Goal: Task Accomplishment & Management: Complete application form

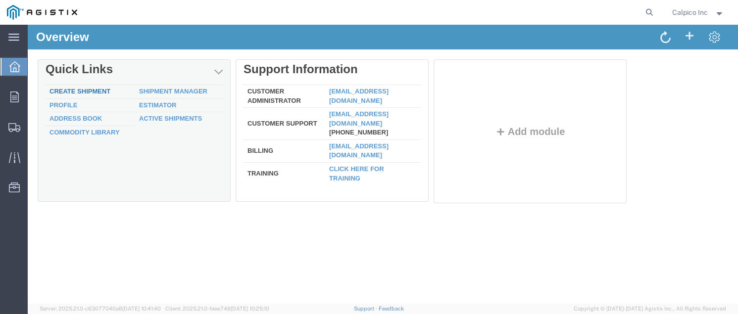
click at [75, 90] on link "Create Shipment" at bounding box center [79, 91] width 61 height 7
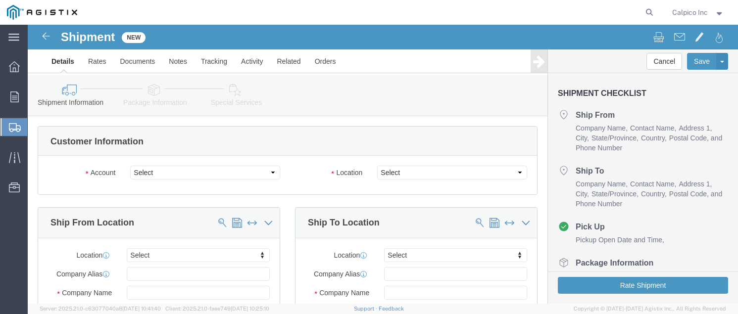
select select
click select "Select Calpico PG&E"
select select "9596"
click select "Select Calpico PG&E"
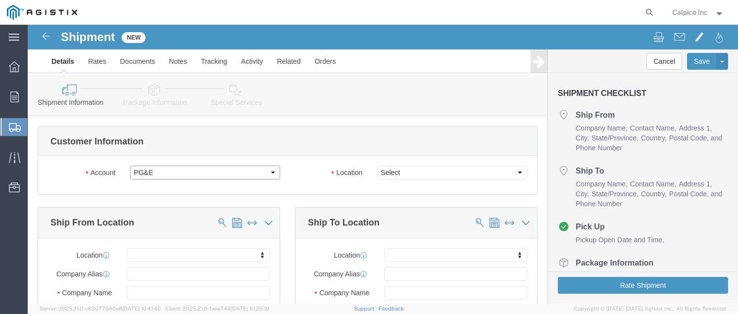
select select "PURCHORD"
select select
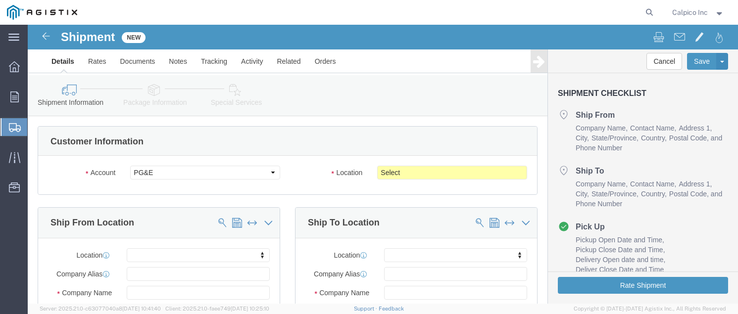
click div "Account Select Calpico PG&E Location Select All Others [GEOGRAPHIC_DATA] [GEOGR…"
click select "Select All Others [GEOGRAPHIC_DATA] [GEOGRAPHIC_DATA] [GEOGRAPHIC_DATA] [GEOGRA…"
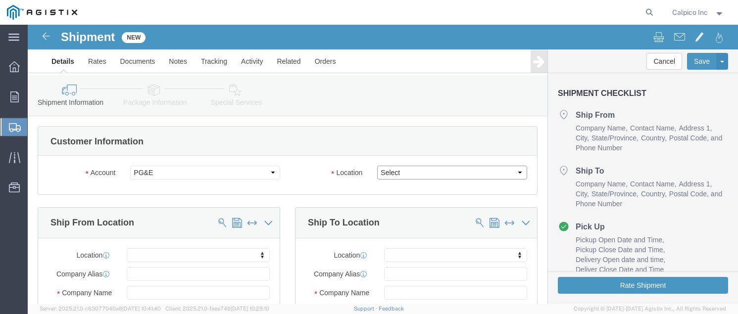
select select "19740"
click select "Select All Others [GEOGRAPHIC_DATA] [GEOGRAPHIC_DATA] [GEOGRAPHIC_DATA] [GEOGRA…"
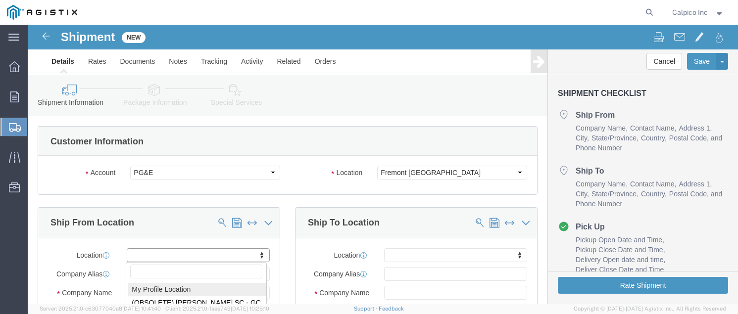
select select "MYPROFILE"
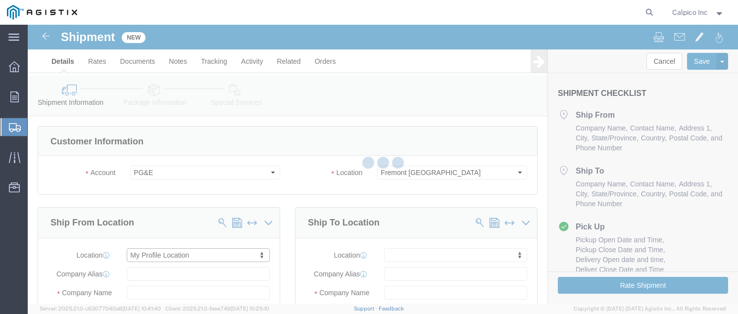
type input "CALPICO"
type input "Calpico Inc"
type input "[STREET_ADDRESS]"
type input "[GEOGRAPHIC_DATA]"
type input "94080"
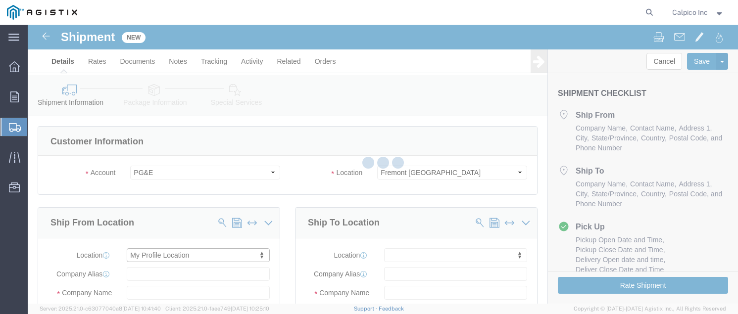
type input "6505882241"
type input "[EMAIL_ADDRESS][DOMAIN_NAME]"
checkbox input "true"
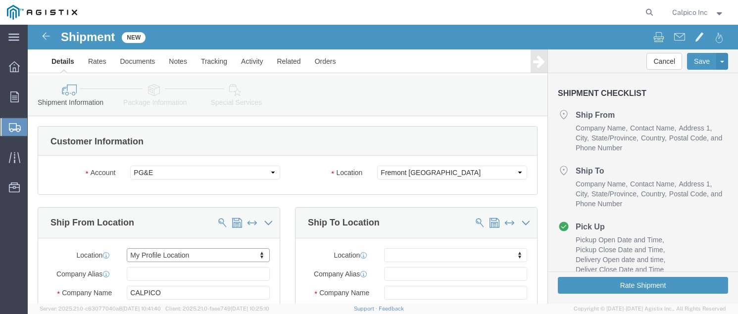
select select "CA"
click input "text"
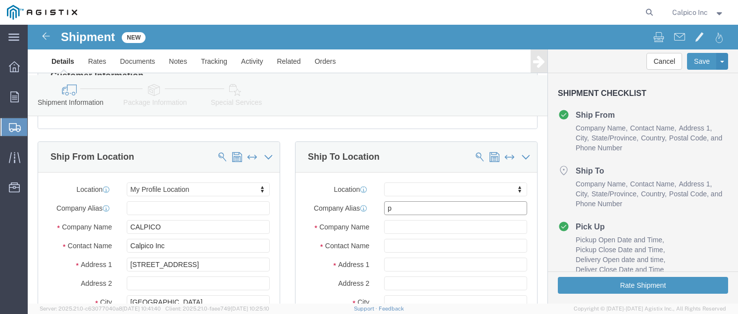
type input "pg"
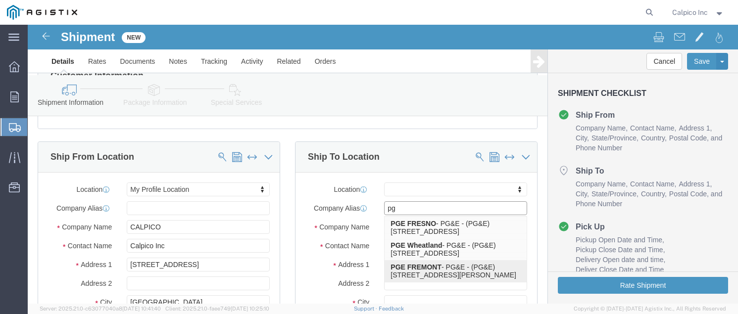
click p "PGE FREMONT - PG&E - (PG&E) [STREET_ADDRESS][PERSON_NAME][PERSON_NAME]"
select select
type input "PGE FREMONT"
type input "PG&E"
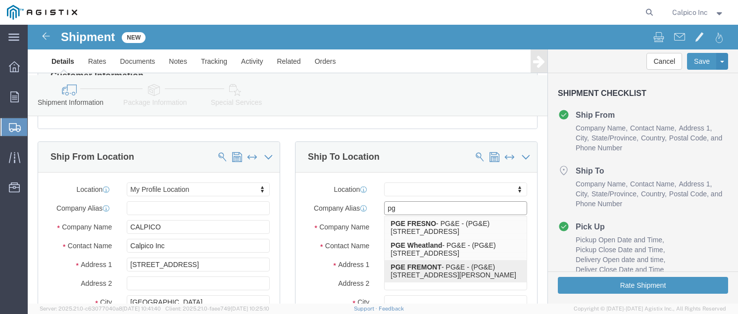
type input "[STREET_ADDRESS][PERSON_NAME]"
type input "FREMONT"
type input "94538"
type input "6505882241"
select select "CA"
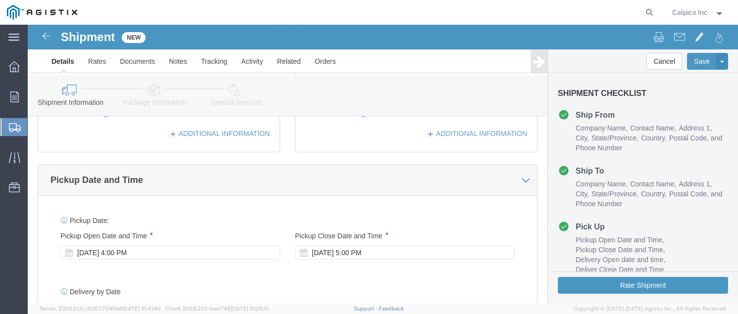
scroll to position [395, 0]
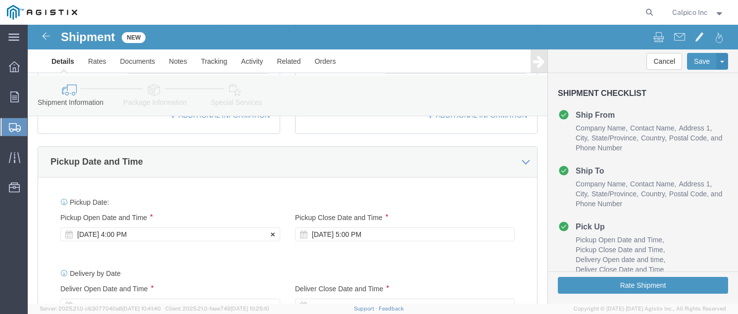
type input "PGE FREMONT"
click div "[DATE] 4:00 PM"
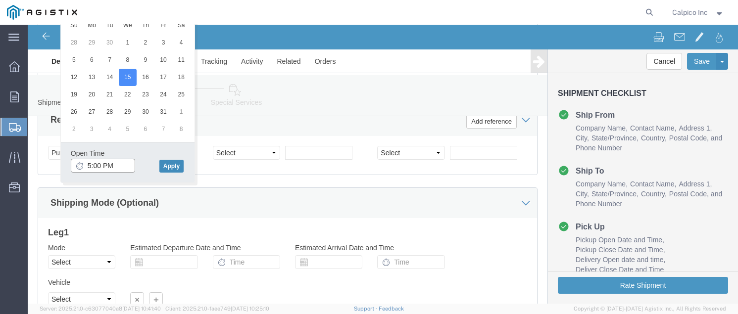
type input "5:00 PM"
click button "Apply"
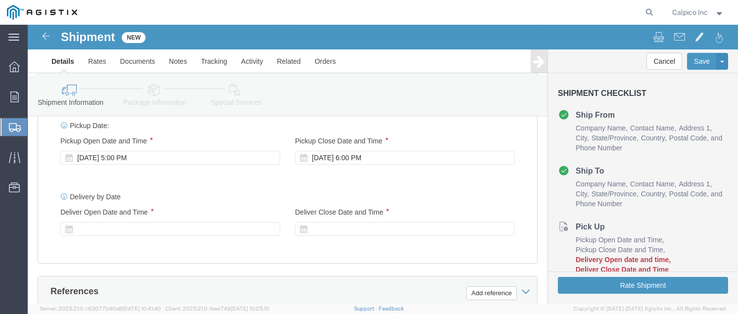
scroll to position [446, 0]
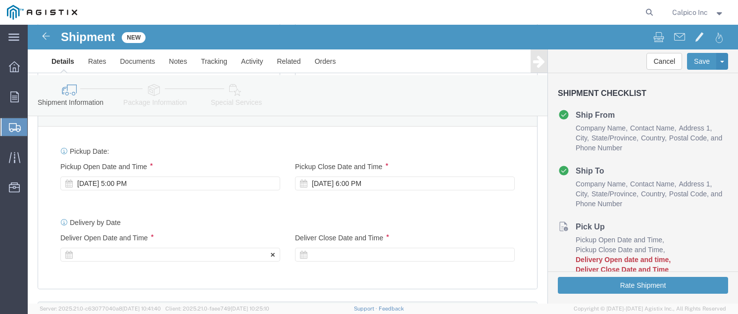
click div
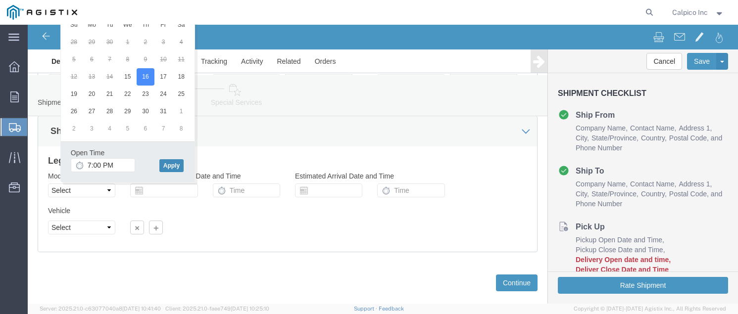
click button "Apply"
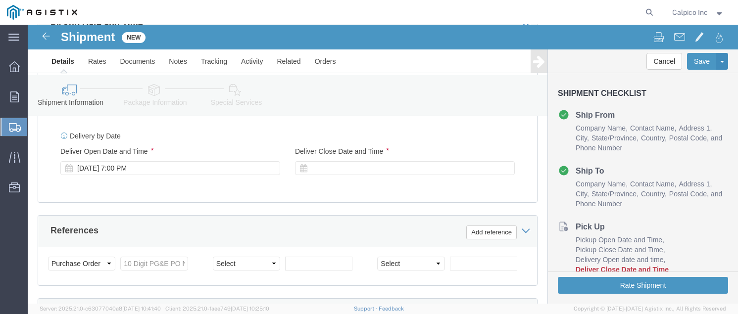
scroll to position [517, 0]
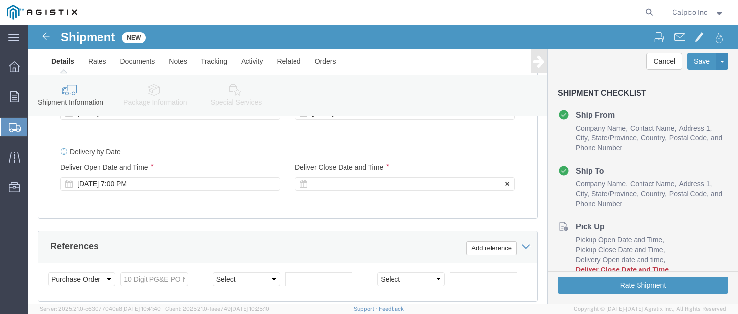
click div "Delivery Start Date Delivery Start Time Deliver Open Date and Time [DATE] 7:00 …"
click div
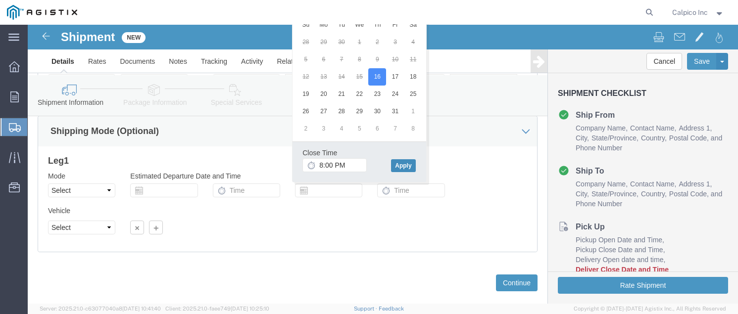
click button "Apply"
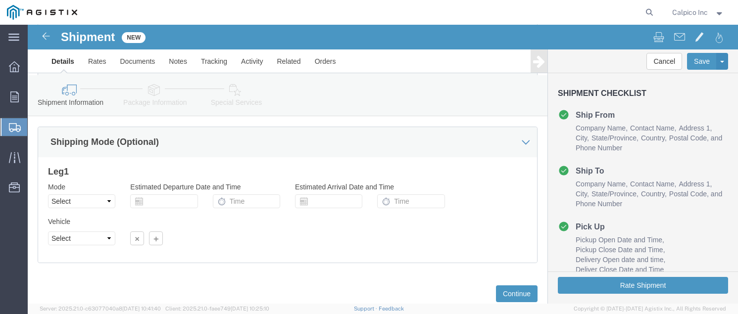
scroll to position [583, 0]
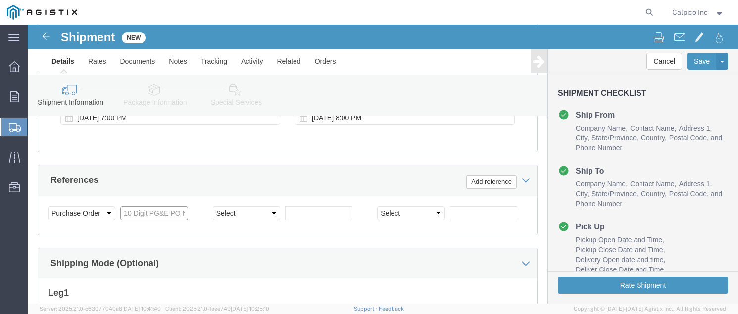
click input "text"
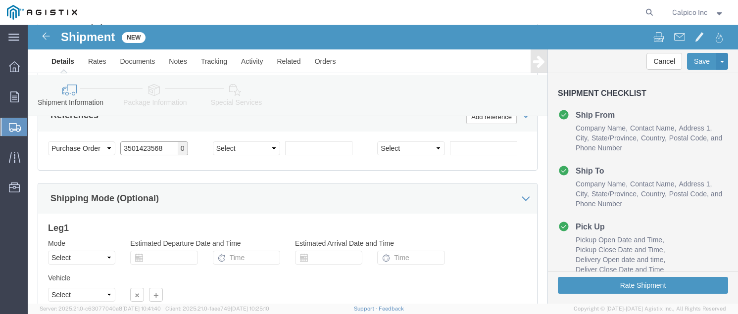
scroll to position [715, 0]
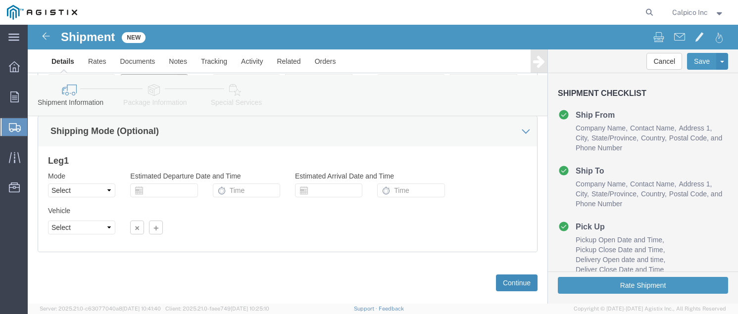
type input "3501423568"
click button "Continue"
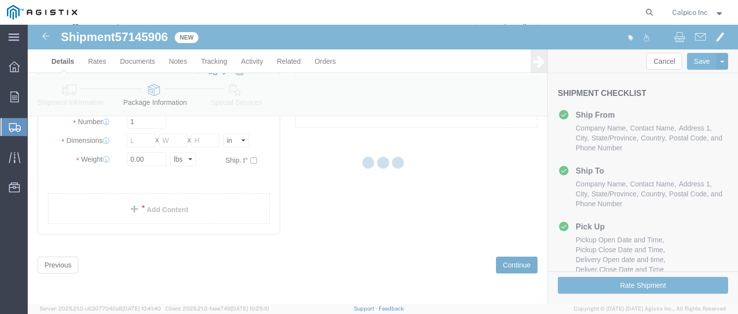
scroll to position [56, 0]
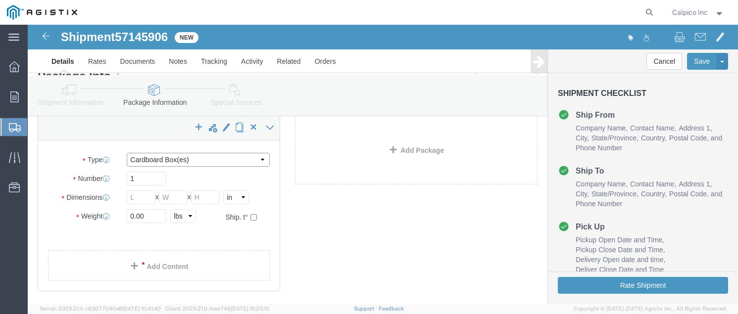
drag, startPoint x: 205, startPoint y: 161, endPoint x: 178, endPoint y: 137, distance: 37.1
click select "Select Bulk Bundle(s) Cardboard Box(es) Carton(s) Crate(s) Drum(s) (Fiberboard)…"
select select "YRPK"
click input "text"
type input "17"
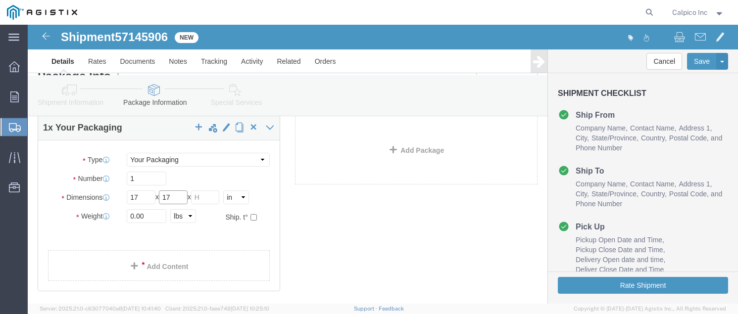
type input "17"
type input "9"
type input "8"
click link "Add Content"
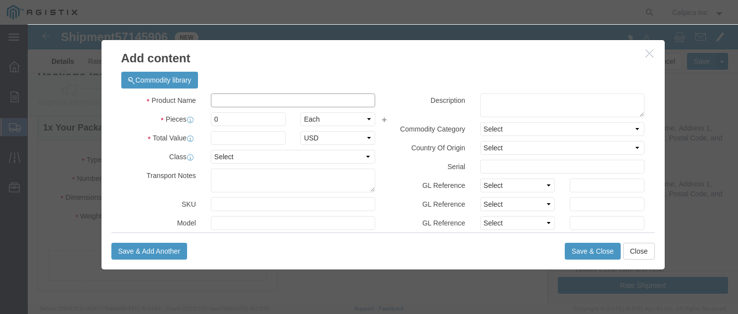
click input "text"
type input "Pips"
type input "1186"
click input "Pips"
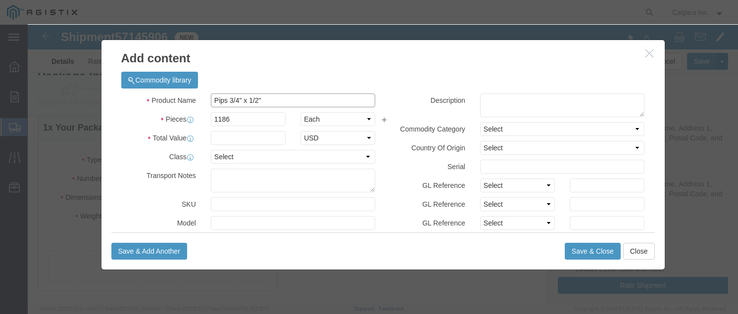
type input "Pips 3/4" x 1/2""
click input "text"
type input "415.10"
click button "Save & Close"
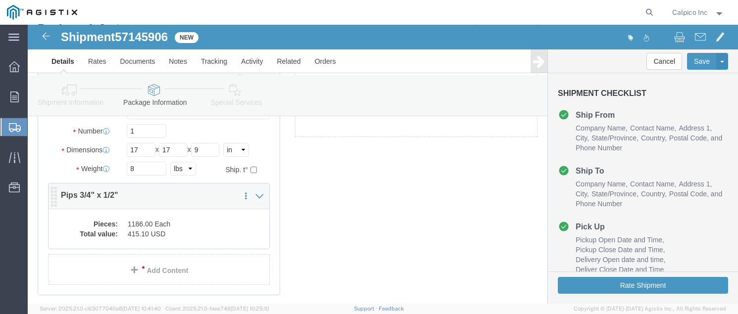
scroll to position [123, 0]
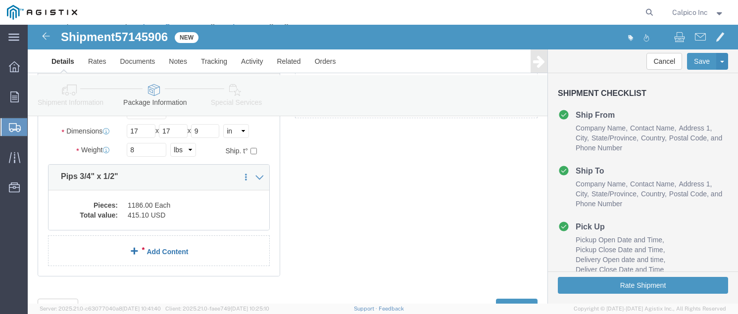
click link "Add Content"
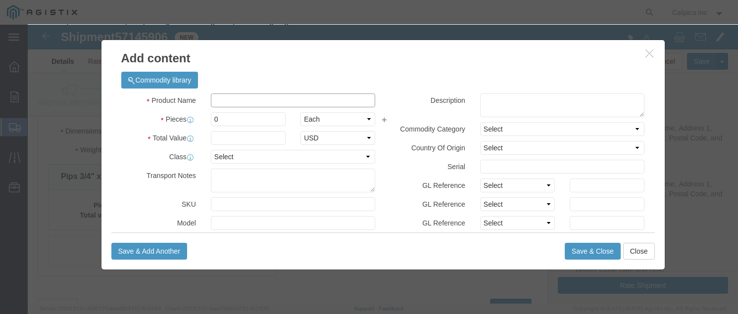
click input "text"
type input "Pips 1 1/2" x 1""
type input "71"
type input "31.95"
click button "Save & Close"
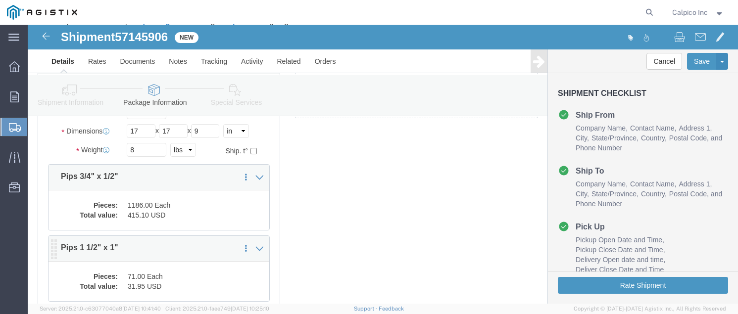
scroll to position [189, 0]
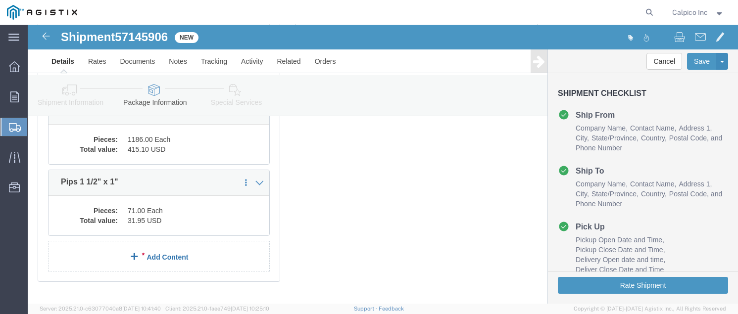
click link "Add Content"
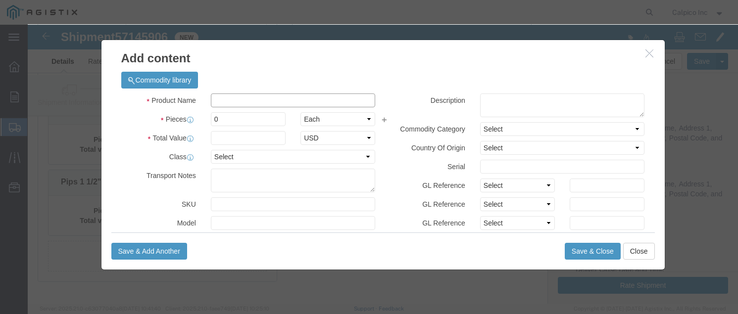
click input "text"
click input "Model P Casing Spacers"
type input "Model P Casing Spacers 2 x 6"
type input "3"
type input "31.35"
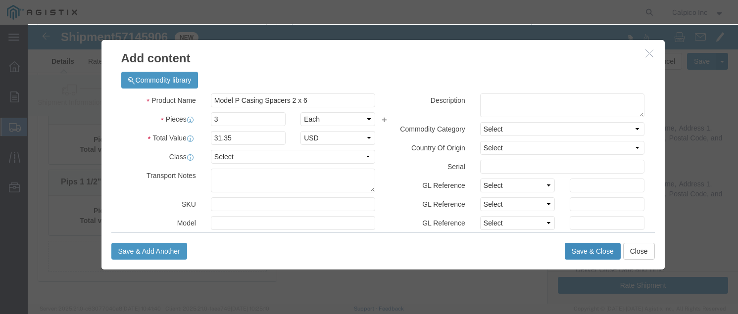
click button "Save & Close"
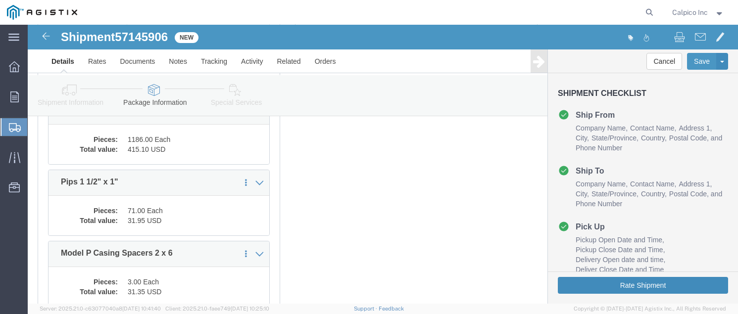
click button "Rate Shipment"
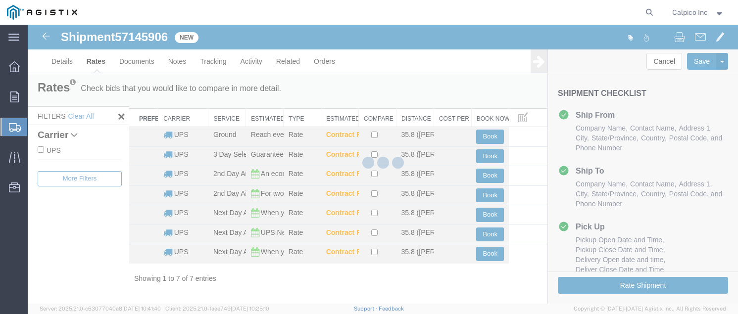
scroll to position [0, 0]
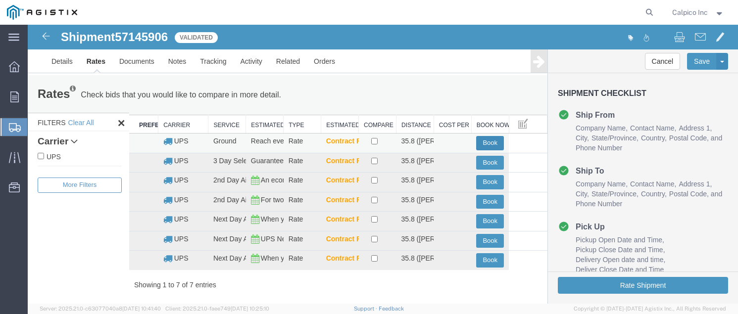
click at [479, 146] on button "Book" at bounding box center [490, 143] width 28 height 14
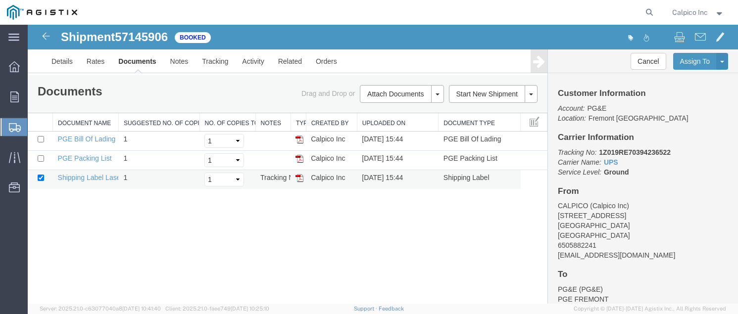
click at [299, 178] on img at bounding box center [299, 178] width 8 height 8
click at [32, 66] on span "Overview" at bounding box center [30, 67] width 7 height 20
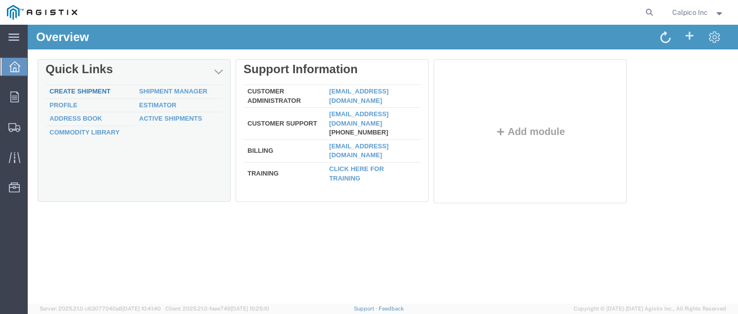
click at [70, 89] on link "Create Shipment" at bounding box center [79, 91] width 61 height 7
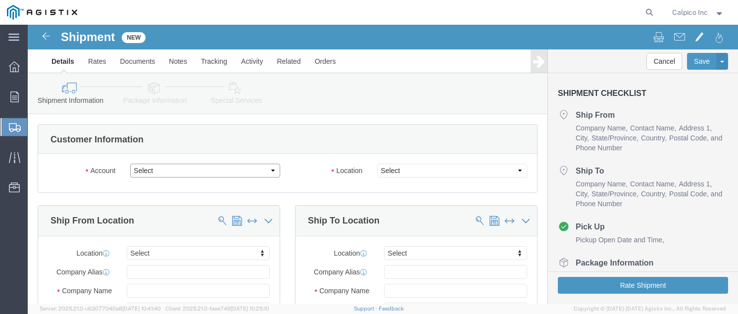
click select "Select Calpico PG&E"
select select "9596"
click select "Select Calpico PG&E"
select select "PURCHORD"
select select
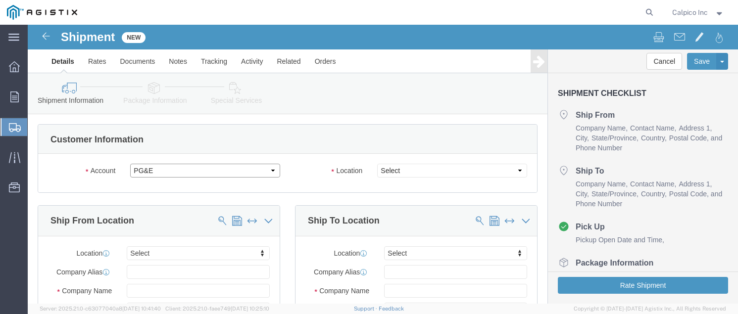
select select
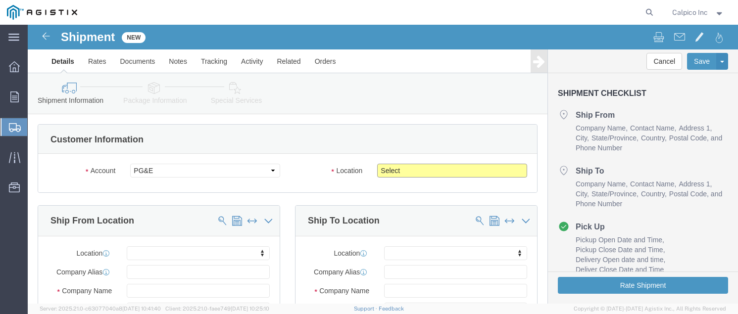
click select "Select All Others [GEOGRAPHIC_DATA] [GEOGRAPHIC_DATA] [GEOGRAPHIC_DATA] [GEOGRA…"
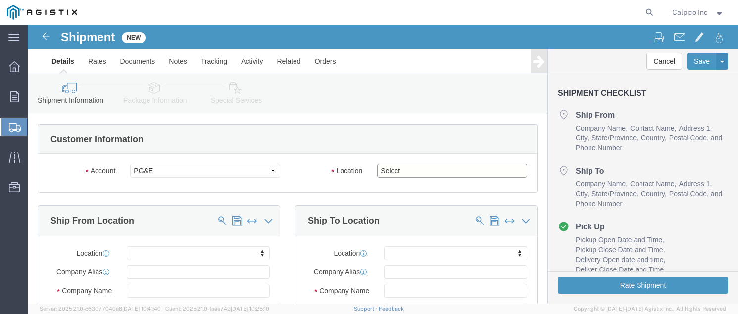
select select "19996"
click select "Select All Others [GEOGRAPHIC_DATA] [GEOGRAPHIC_DATA] [GEOGRAPHIC_DATA] [GEOGRA…"
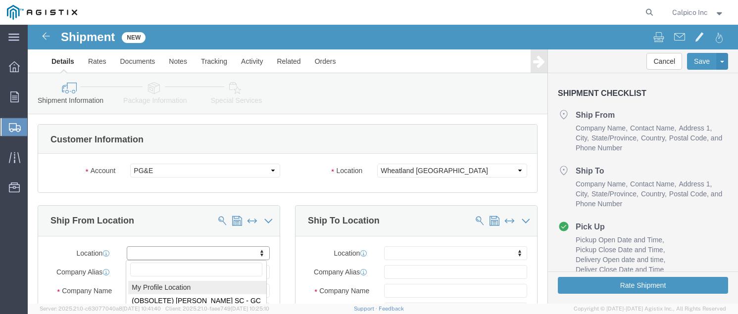
select select "MYPROFILE"
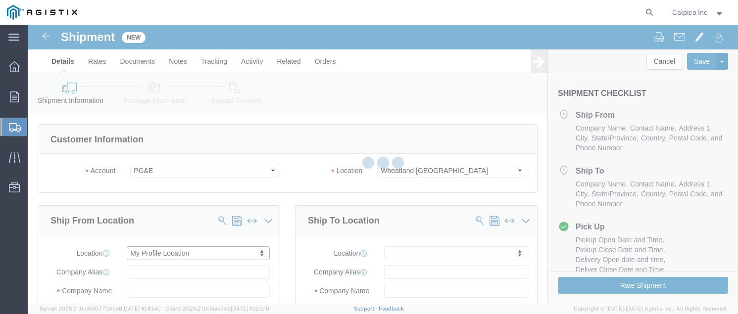
type input "CALPICO"
type input "Calpico Inc"
type input "[STREET_ADDRESS]"
type input "[GEOGRAPHIC_DATA]"
type input "94080"
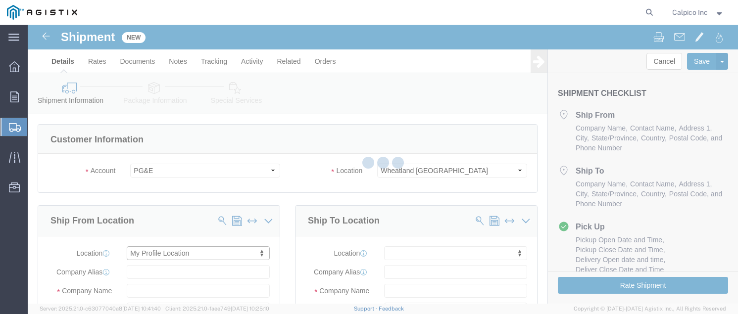
type input "6505882241"
type input "[EMAIL_ADDRESS][DOMAIN_NAME]"
checkbox input "true"
select select "CA"
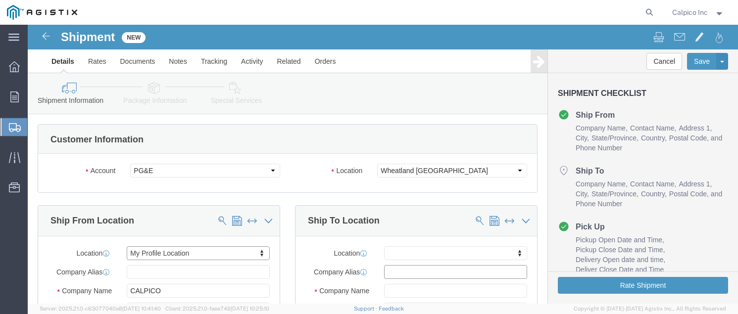
click input "text"
type input "pg"
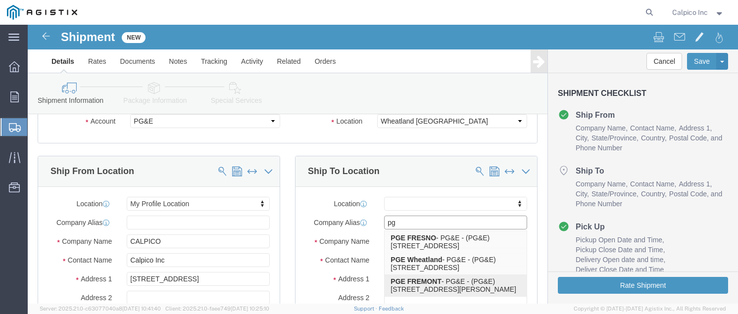
scroll to position [66, 0]
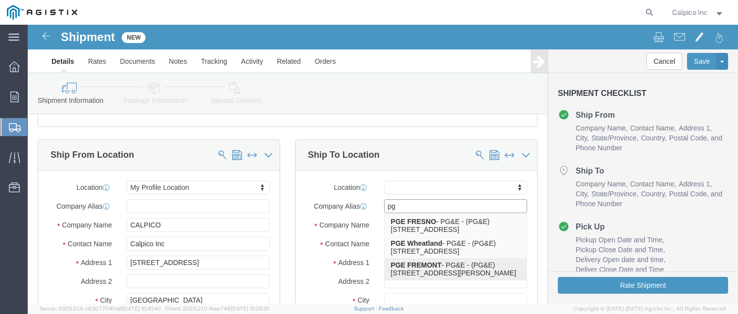
click p "PGE FREMONT - PG&E - (PG&E) [STREET_ADDRESS][PERSON_NAME][PERSON_NAME]"
select select
type input "PGE FREMONT"
type input "PG&E"
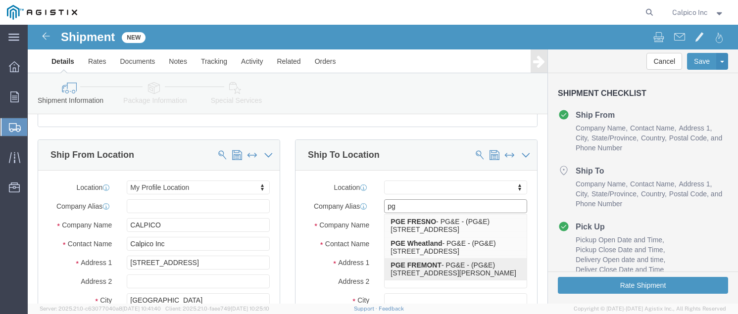
type input "[STREET_ADDRESS][PERSON_NAME]"
type input "FREMONT"
type input "94538"
type input "6505882241"
select select "CA"
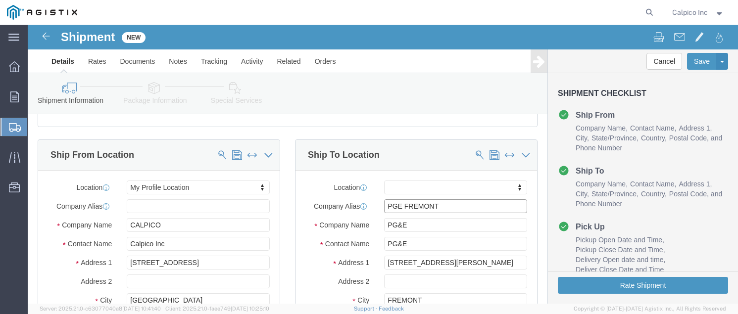
drag, startPoint x: 406, startPoint y: 180, endPoint x: 372, endPoint y: 186, distance: 35.2
click input "PGE FREMONT"
type input "PGE w"
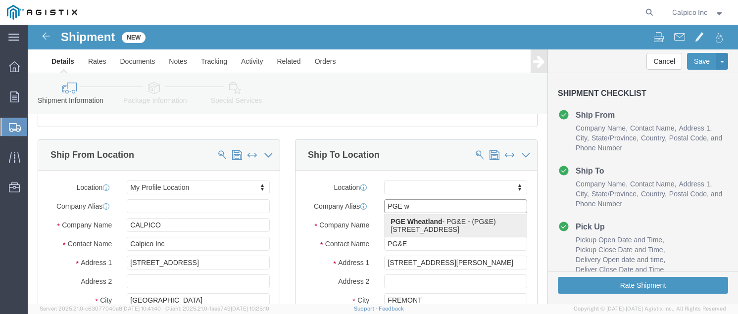
click strong "PGE Wheatland"
select select
type input "PGE Wheatland"
type input "[STREET_ADDRESS]"
type input "[GEOGRAPHIC_DATA]"
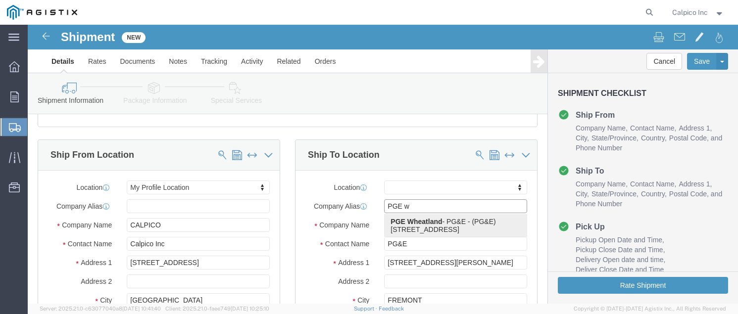
type input "95692"
select select "CA"
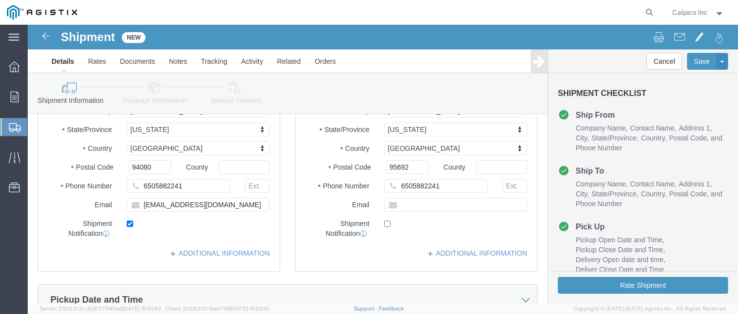
scroll to position [395, 0]
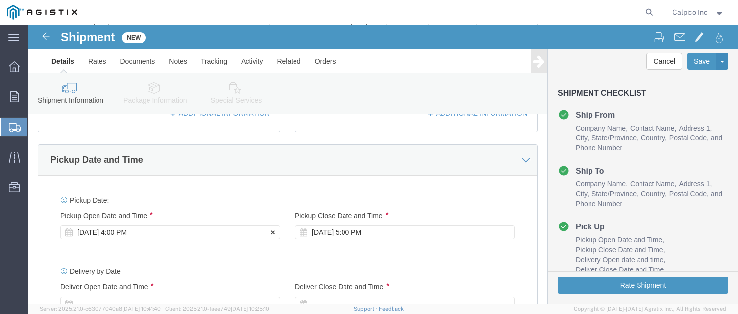
type input "PGE Wheatland"
click div "[DATE] 4:00 PM"
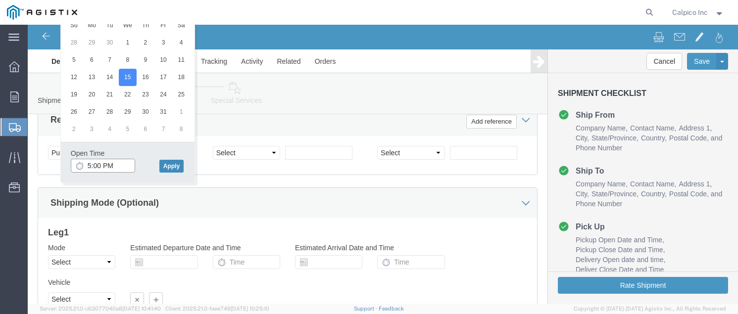
type input "5:00 PM"
click button "Apply"
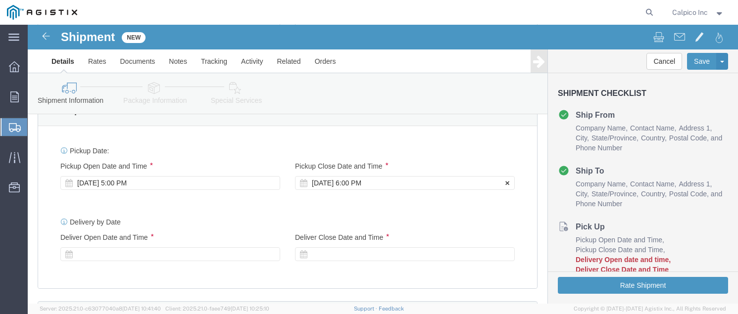
scroll to position [444, 0]
click div
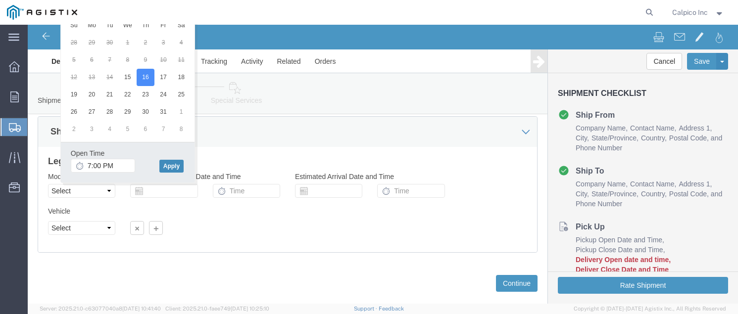
click button "Apply"
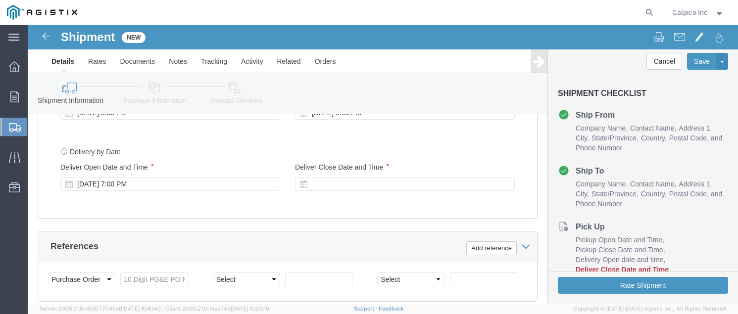
click div
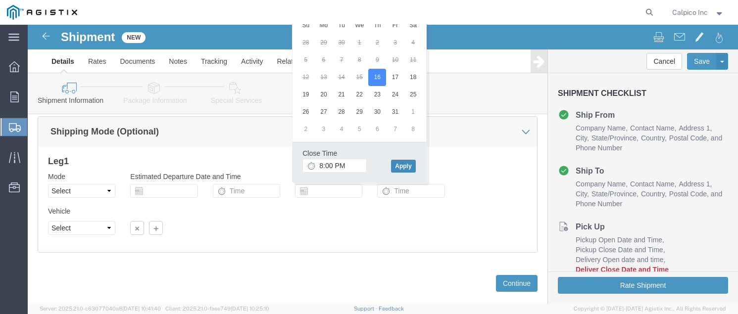
click button "Apply"
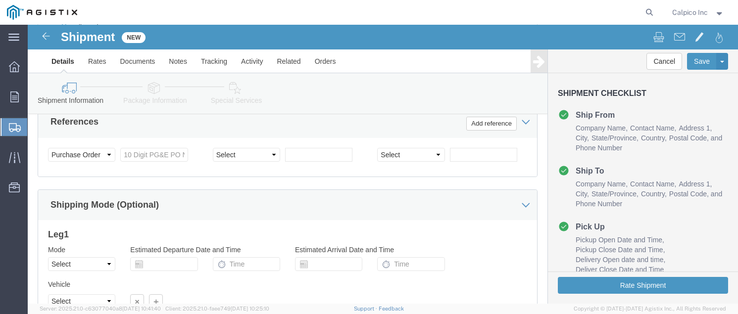
scroll to position [581, 0]
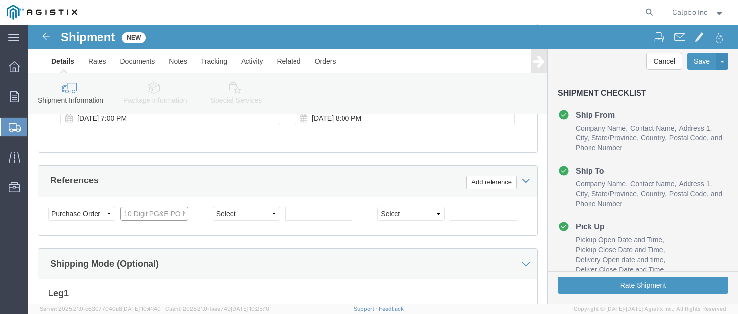
click input "text"
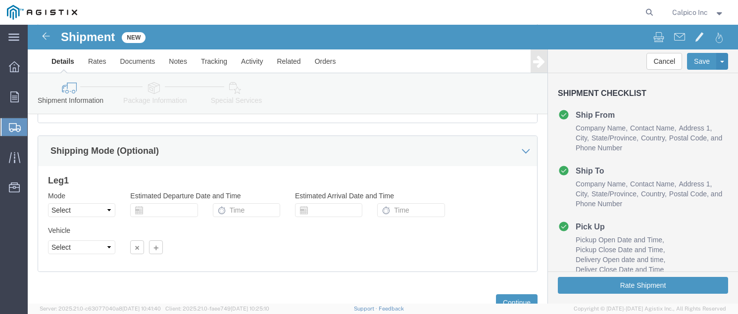
scroll to position [731, 0]
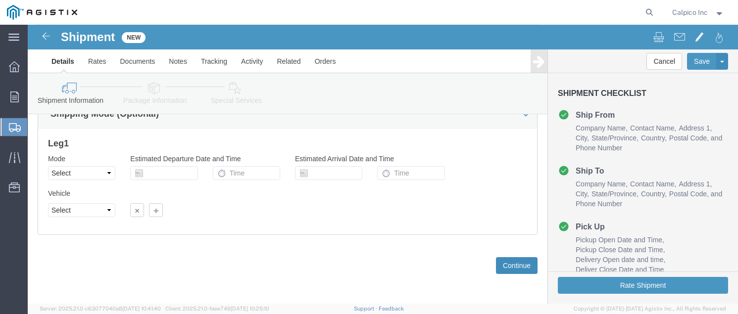
type input "3501423569"
click button "Continue"
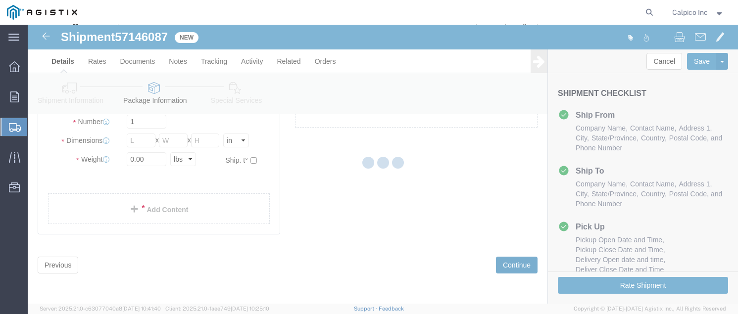
scroll to position [54, 0]
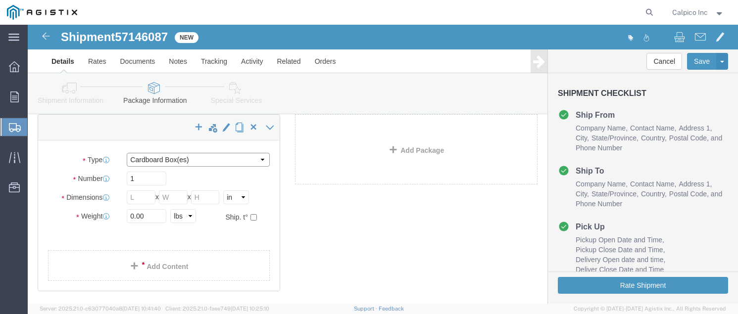
click select "Select Bulk Bundle(s) Cardboard Box(es) Carton(s) Crate(s) Drum(s) (Fiberboard)…"
select select "YRPK"
click input "text"
type input "10"
drag, startPoint x: 144, startPoint y: 171, endPoint x: 130, endPoint y: 174, distance: 15.0
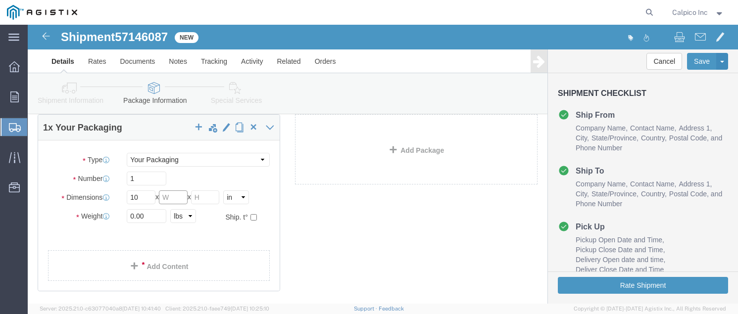
click div "Length 10 x Width x Height Select cm ft in"
click input "10"
type input "10"
click input "text"
type input "7"
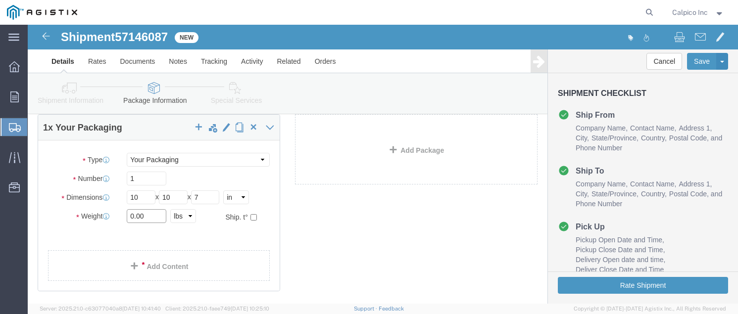
drag, startPoint x: 119, startPoint y: 193, endPoint x: 102, endPoint y: 191, distance: 16.9
click input "0.00"
type input "2"
click div "1 x Your Packaging Package Type Select Bulk Bundle(s) Cardboard Box(es) Carton(…"
click link "Add Content"
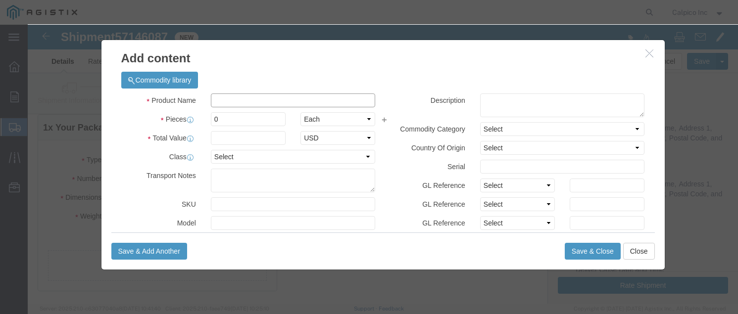
click input "text"
type input "Pips 1/2" x 1""
type input "65"
type input "22.75"
click button "Save & Close"
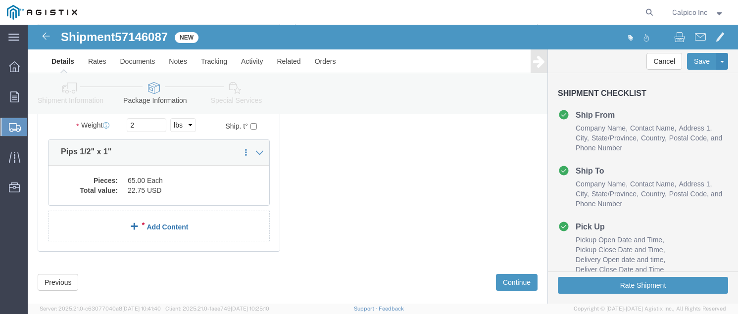
scroll to position [162, 0]
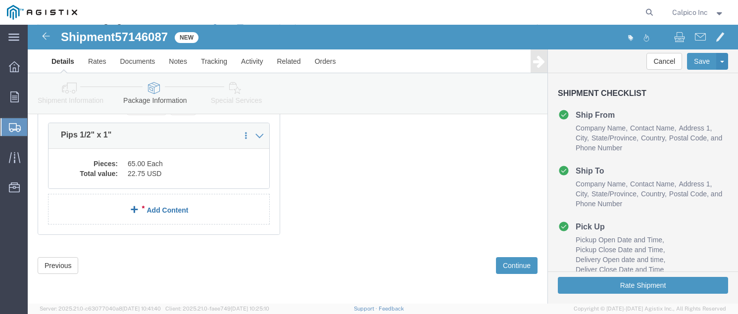
click link "Add Content"
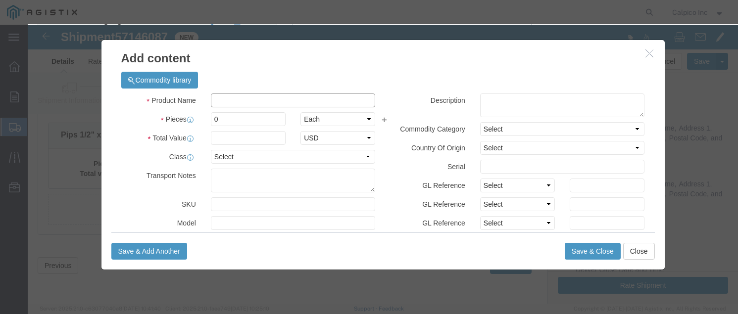
click input "text"
type input "Pips 1/2" x 3/4""
type input "265"
click input "text"
type input "92.75"
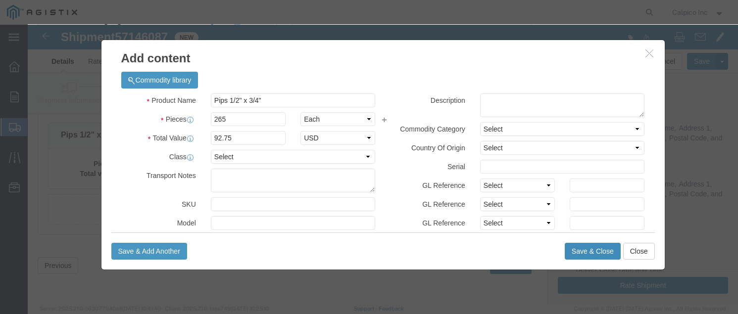
click button "Save & Close"
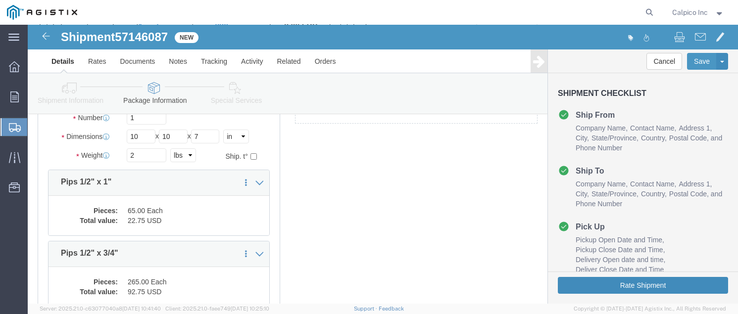
scroll to position [96, 0]
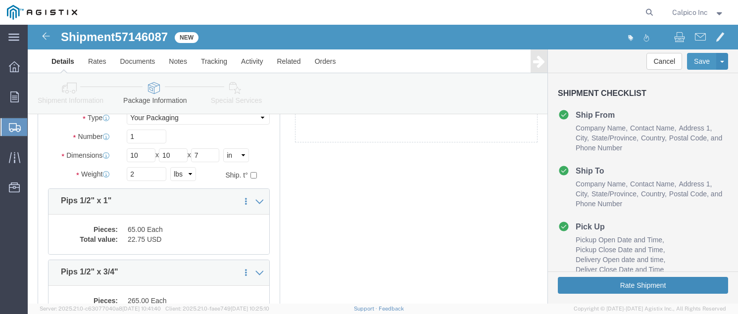
click button "Rate Shipment"
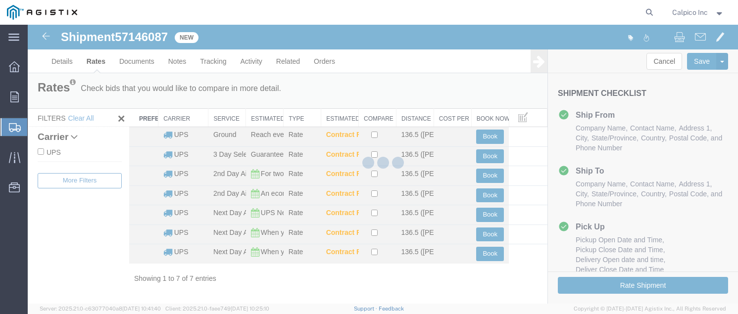
scroll to position [0, 0]
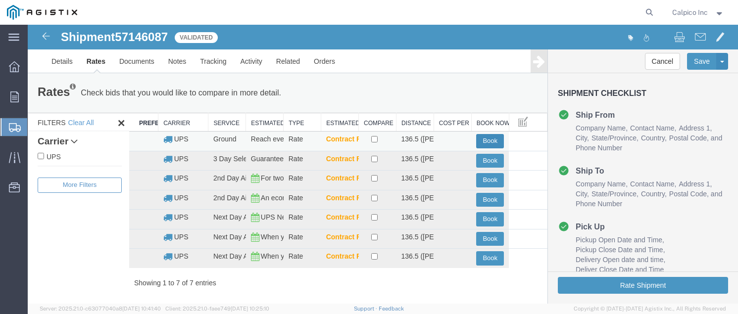
click at [487, 137] on button "Book" at bounding box center [490, 141] width 28 height 14
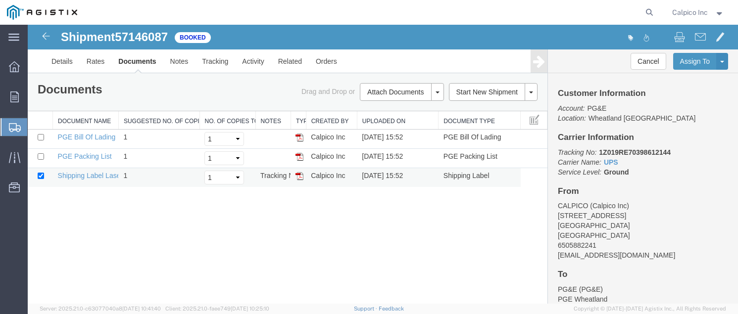
drag, startPoint x: 301, startPoint y: 177, endPoint x: 304, endPoint y: 171, distance: 6.6
click at [301, 177] on img at bounding box center [299, 176] width 8 height 8
